Goal: Task Accomplishment & Management: Use online tool/utility

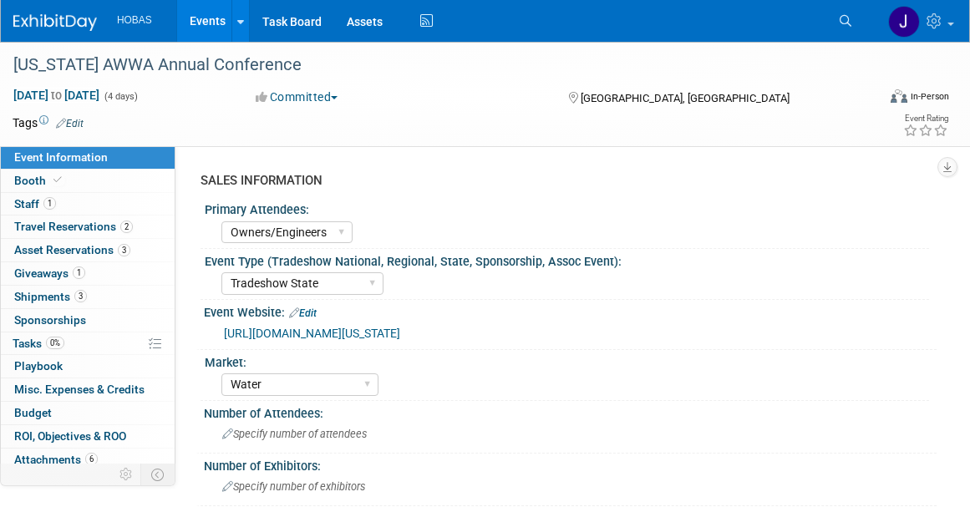
select select "Owners/Engineers"
select select "Tradeshow State"
select select "Water"
select select "Exhibiting"
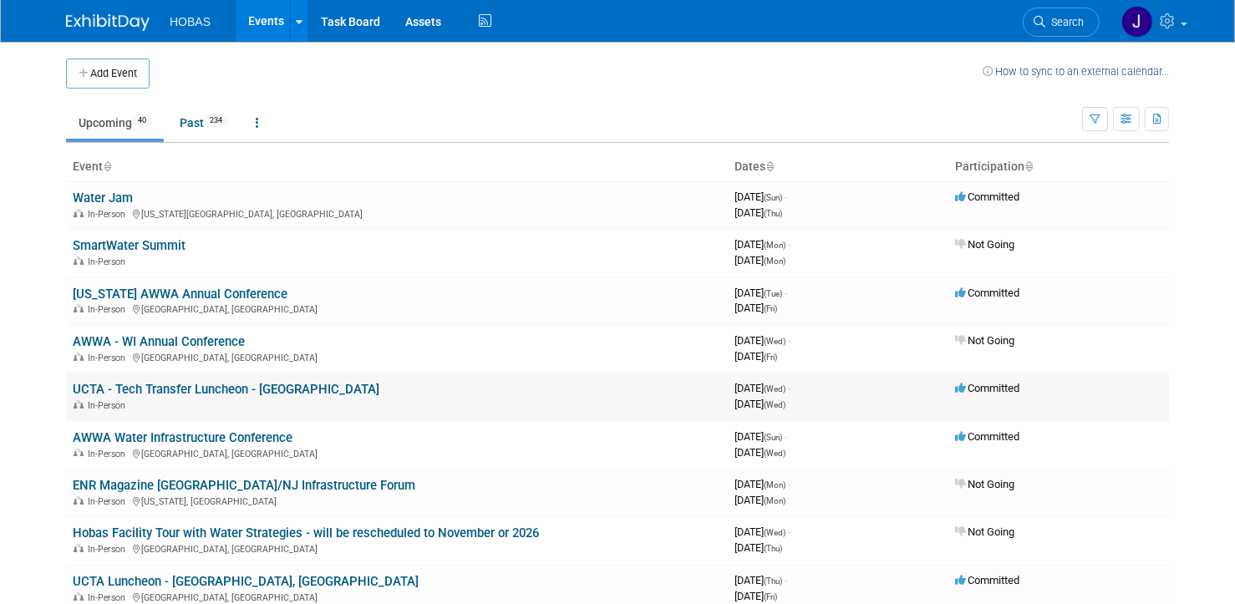
click at [207, 389] on link "UCTA - Tech Transfer Luncheon - [GEOGRAPHIC_DATA]" at bounding box center [226, 389] width 307 height 15
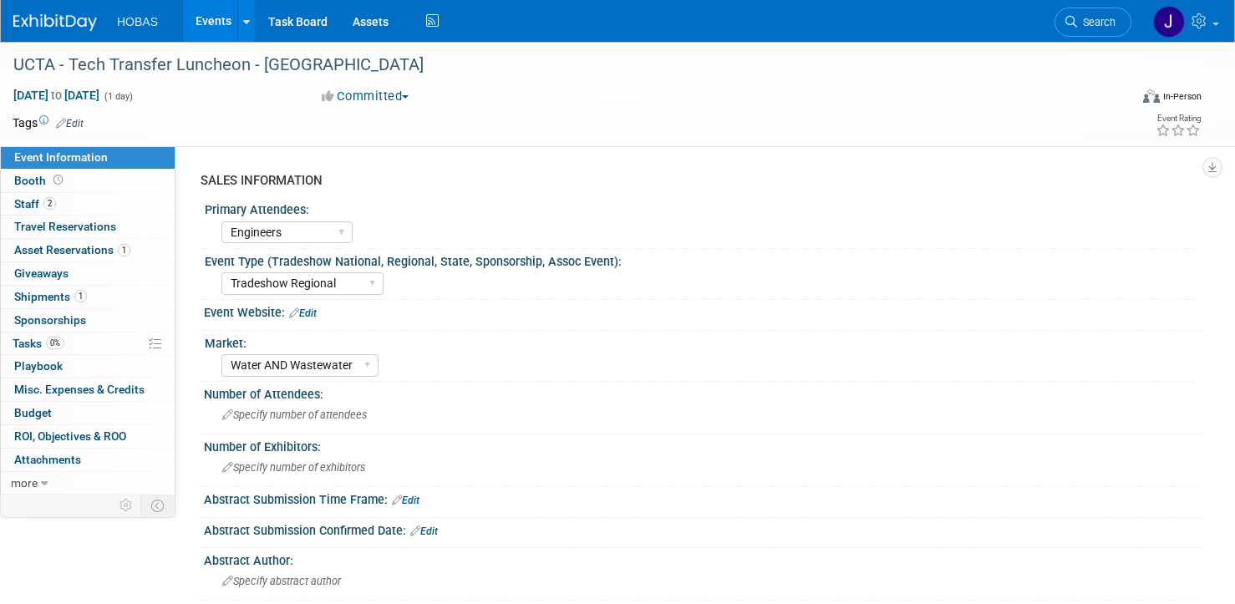
select select "Engineers"
select select "Tradeshow Regional"
select select "Water AND Wastewater"
select select "Exhibiting - Sales Managed - Minimal Marketing Involvement"
click at [88, 248] on span "Asset Reservations 1" at bounding box center [72, 249] width 116 height 13
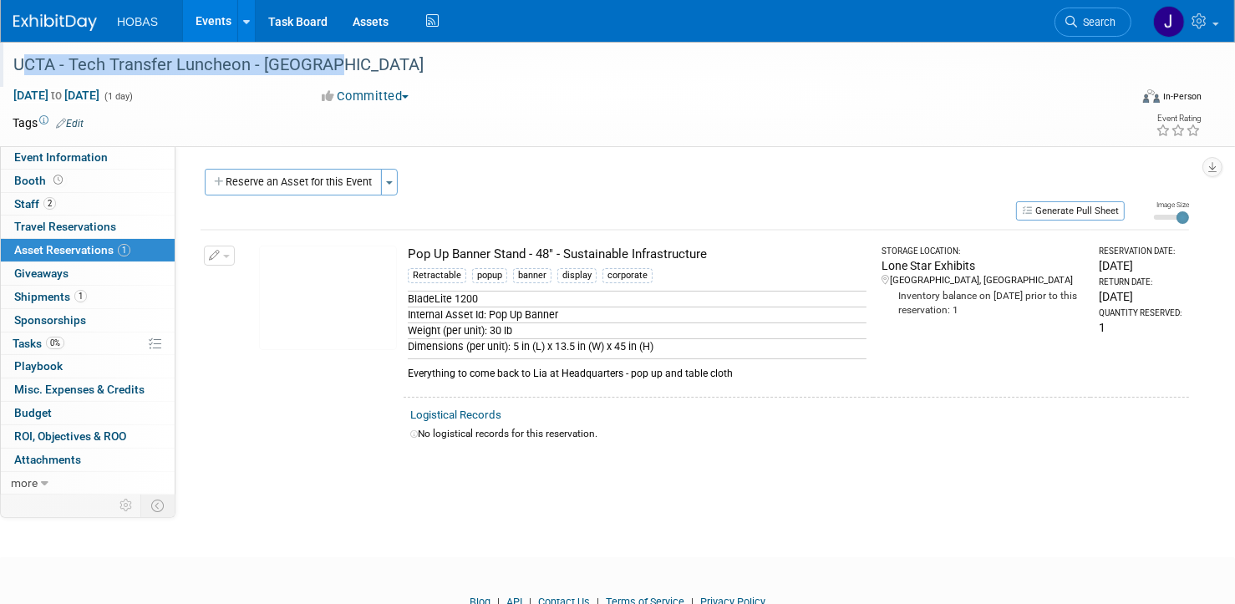
drag, startPoint x: 364, startPoint y: 71, endPoint x: 13, endPoint y: 66, distance: 351.0
click at [13, 66] on div "UCTA - Tech Transfer Luncheon - [GEOGRAPHIC_DATA]" at bounding box center [554, 65] width 1093 height 30
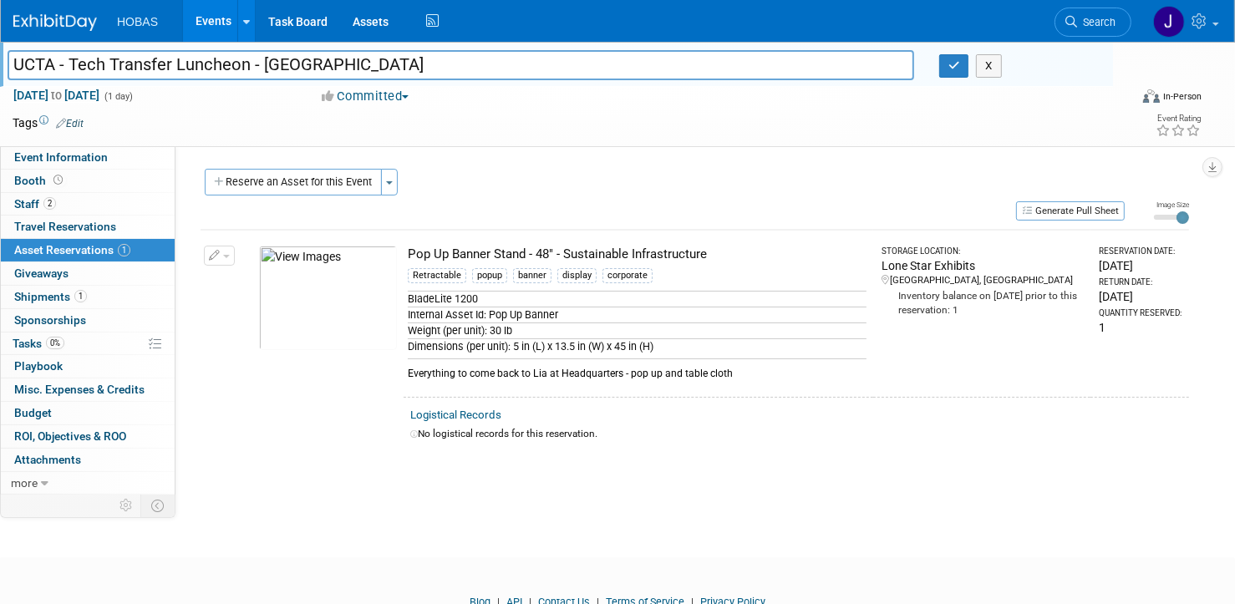
drag, startPoint x: 450, startPoint y: 61, endPoint x: -67, endPoint y: 37, distance: 517.0
click at [0, 37] on html "HOBAS Events Add Event Bulk Upload Events Shareable Event Boards Recently Viewe…" at bounding box center [617, 302] width 1235 height 604
click at [1098, 209] on button "Generate Pull Sheet" at bounding box center [1070, 210] width 109 height 19
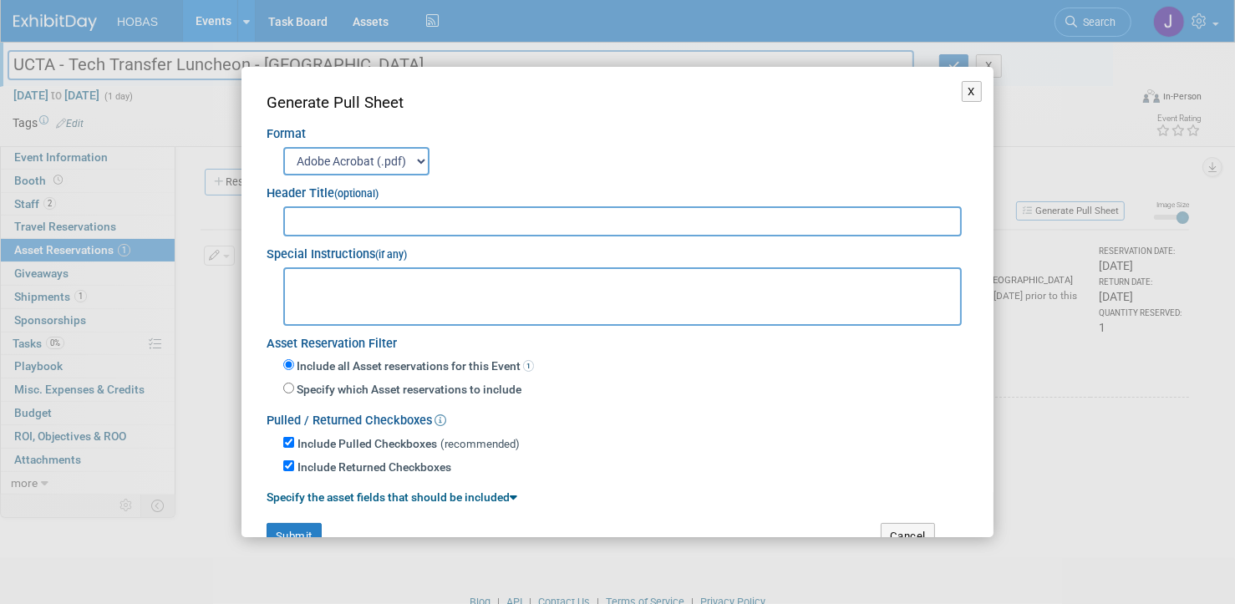
click at [478, 212] on input "text" at bounding box center [622, 221] width 679 height 30
paste input "UCTA - Tech Transfer Luncheon - [GEOGRAPHIC_DATA]"
type input "1248281 - UCTA - Tech Transfer Luncheon - Houston"
click at [396, 294] on textarea at bounding box center [622, 296] width 679 height 58
paste textarea "6’ tablecloth throws"
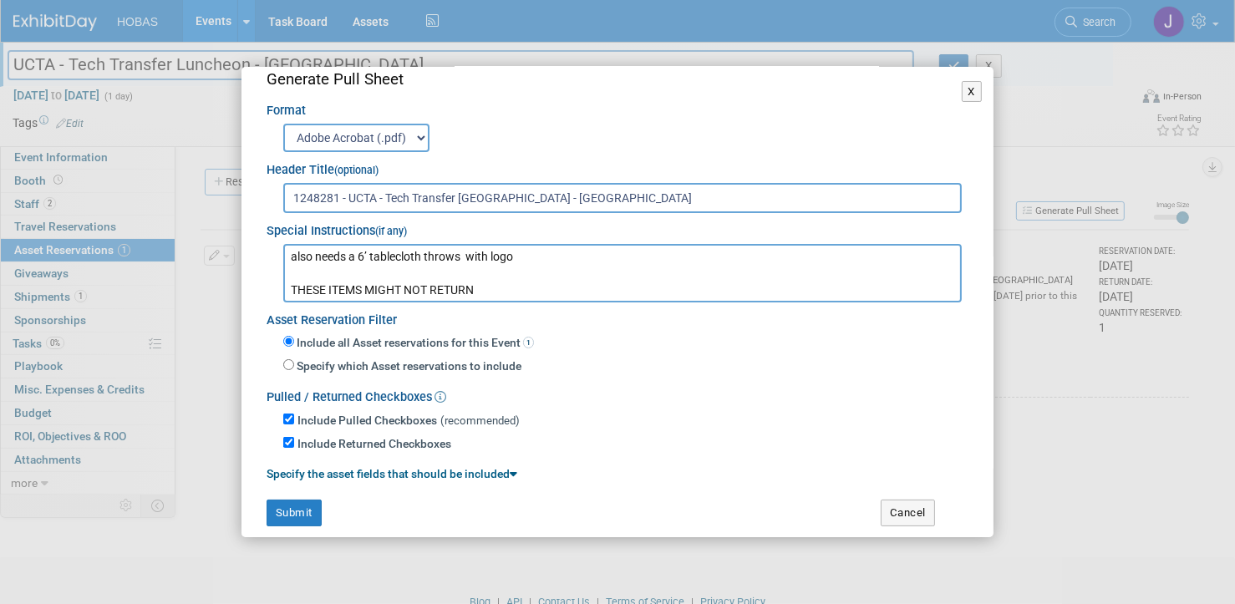
scroll to position [35, 0]
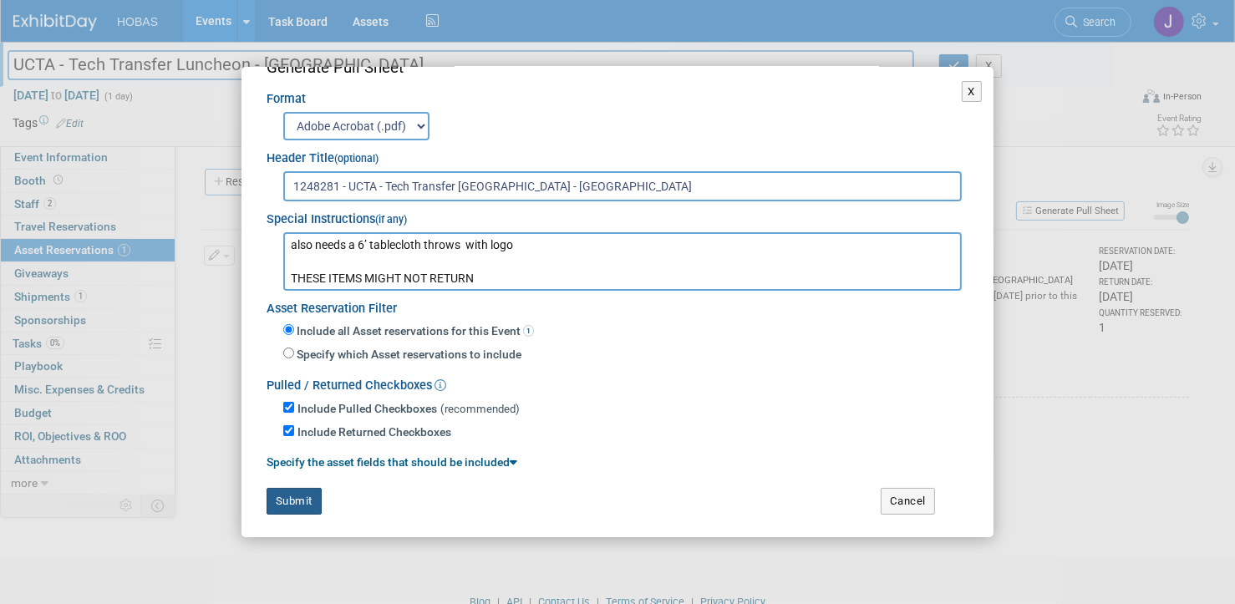
type textarea "also needs a 6’ tablecloth throws with logo THESE ITEMS MIGHT NOT RETURN"
click at [280, 488] on button "Submit" at bounding box center [294, 501] width 55 height 27
